Goal: Navigation & Orientation: Find specific page/section

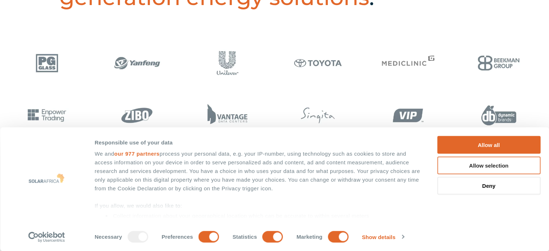
scroll to position [356, 0]
click at [506, 163] on button "Allow selection" at bounding box center [488, 165] width 103 height 18
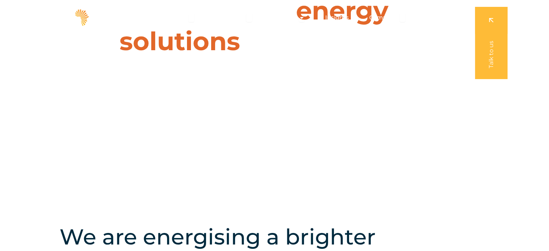
scroll to position [0, 0]
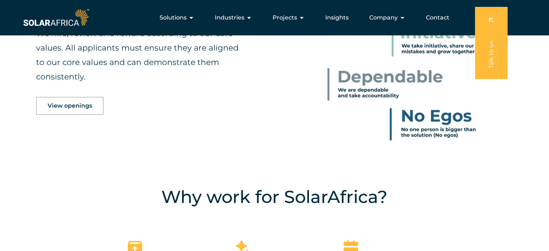
scroll to position [378, 0]
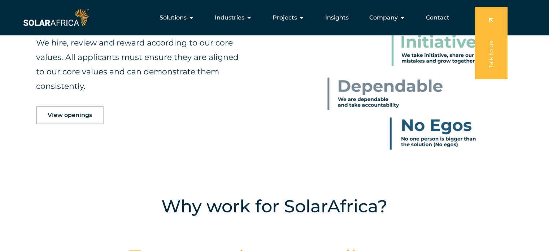
click at [69, 112] on span "View openings" at bounding box center [70, 115] width 44 height 6
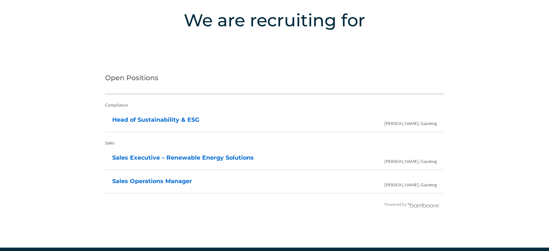
scroll to position [1429, 0]
